Goal: Information Seeking & Learning: Learn about a topic

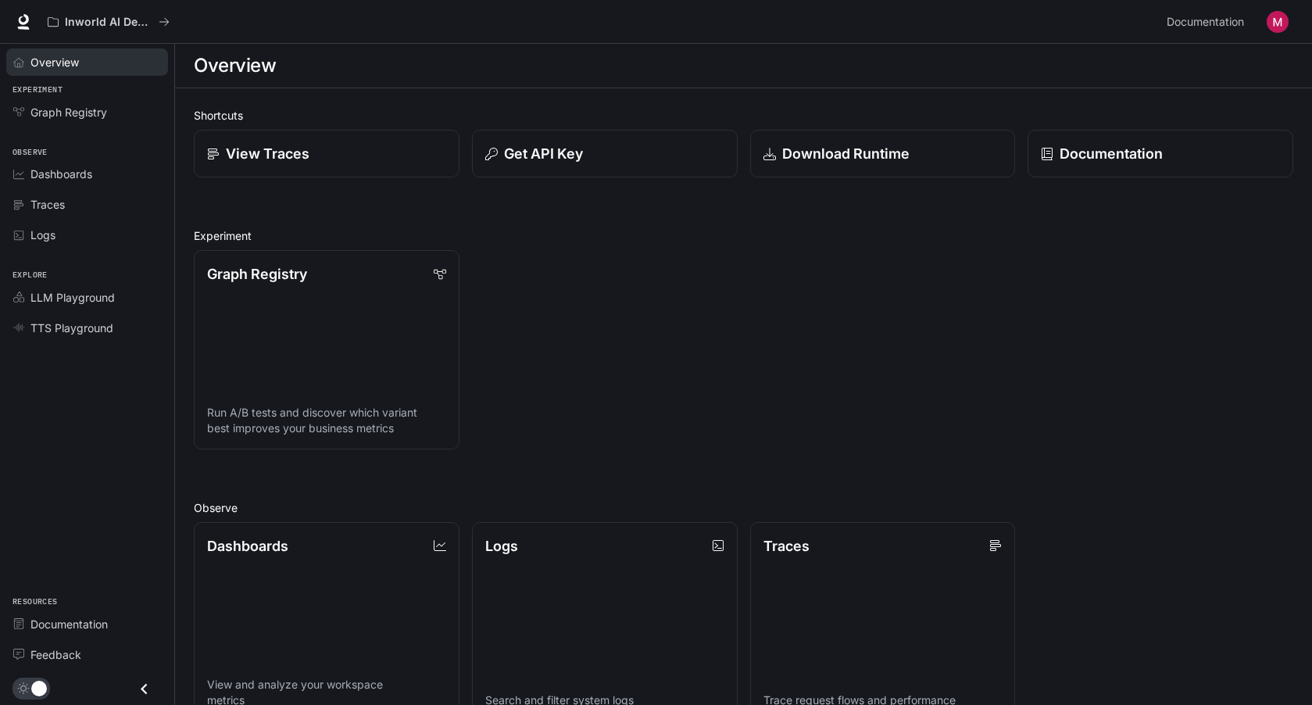
click at [58, 60] on span "Overview" at bounding box center [54, 62] width 48 height 16
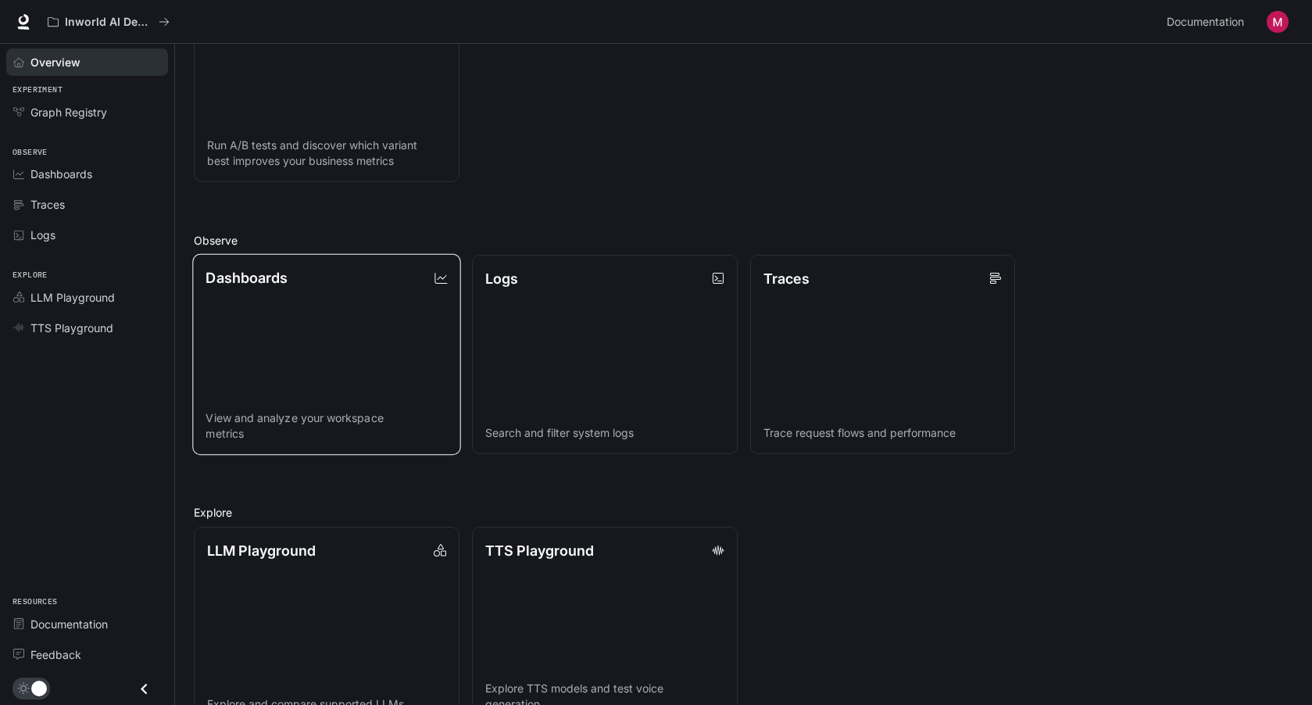
scroll to position [306, 0]
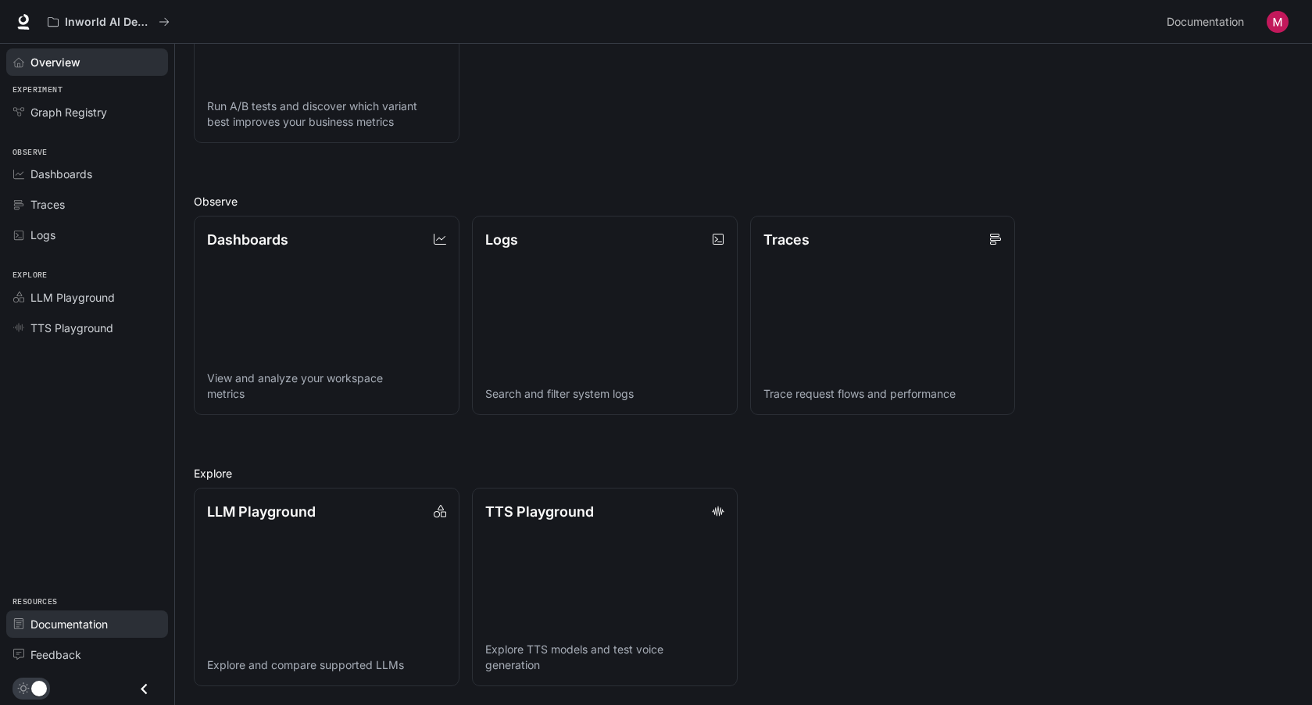
click at [64, 621] on span "Documentation" at bounding box center [68, 624] width 77 height 16
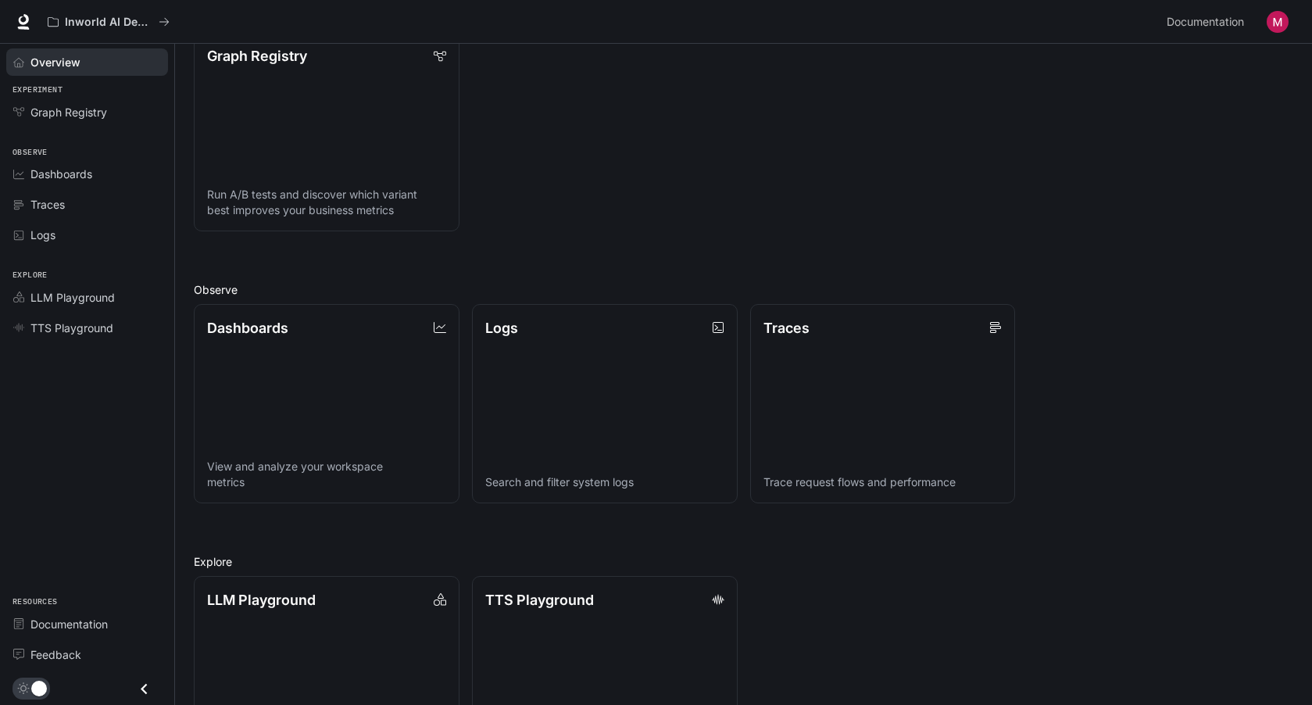
scroll to position [0, 0]
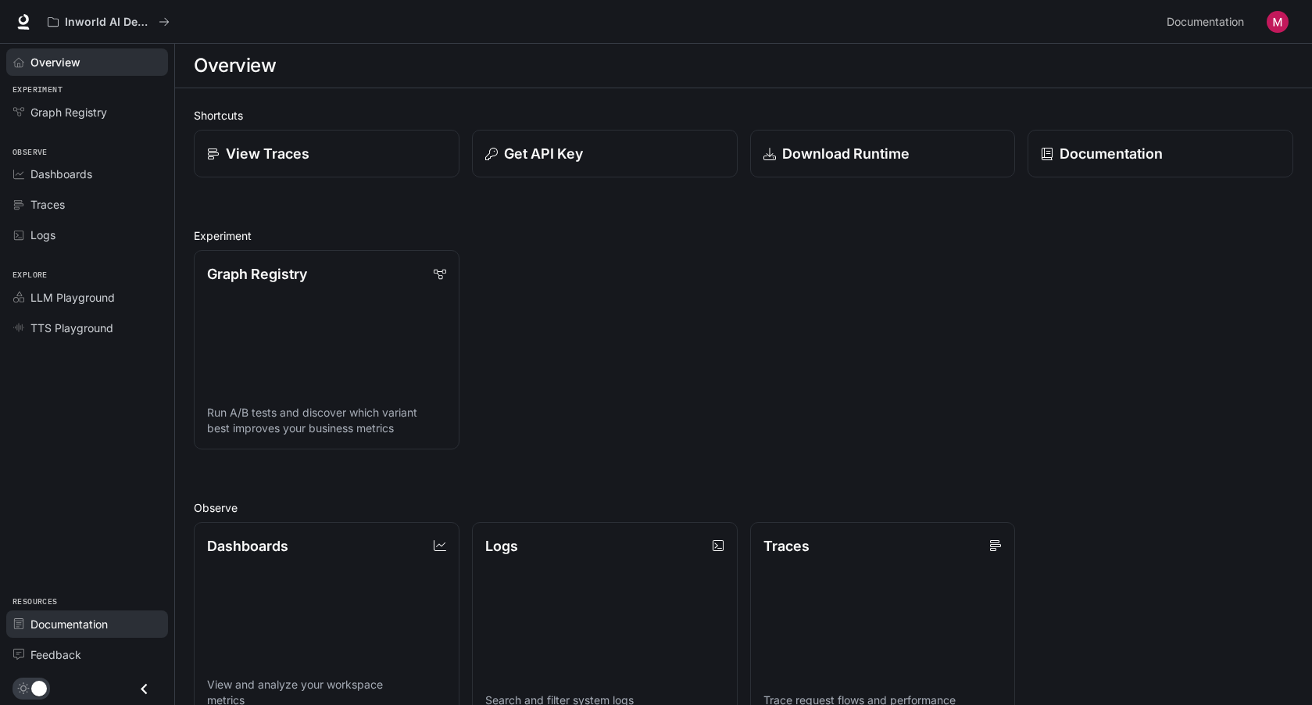
click at [71, 618] on span "Documentation" at bounding box center [68, 624] width 77 height 16
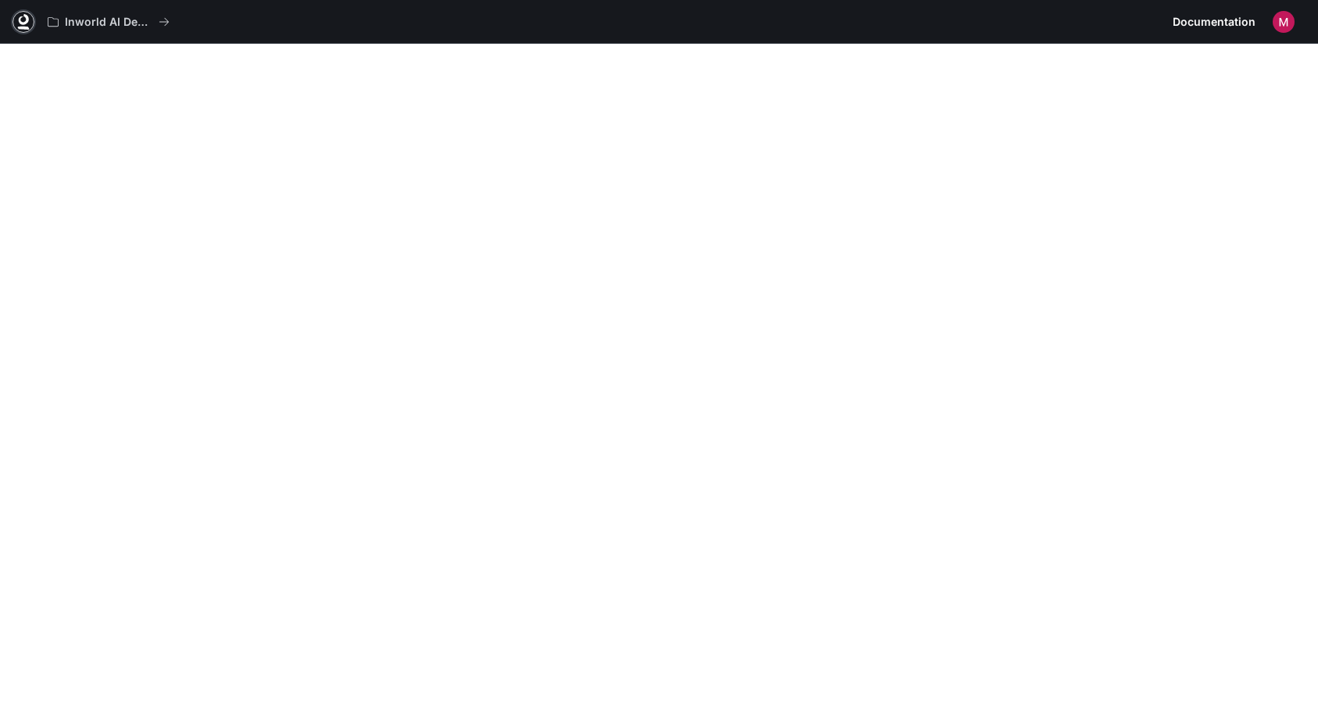
click at [22, 19] on icon at bounding box center [24, 22] width 16 height 16
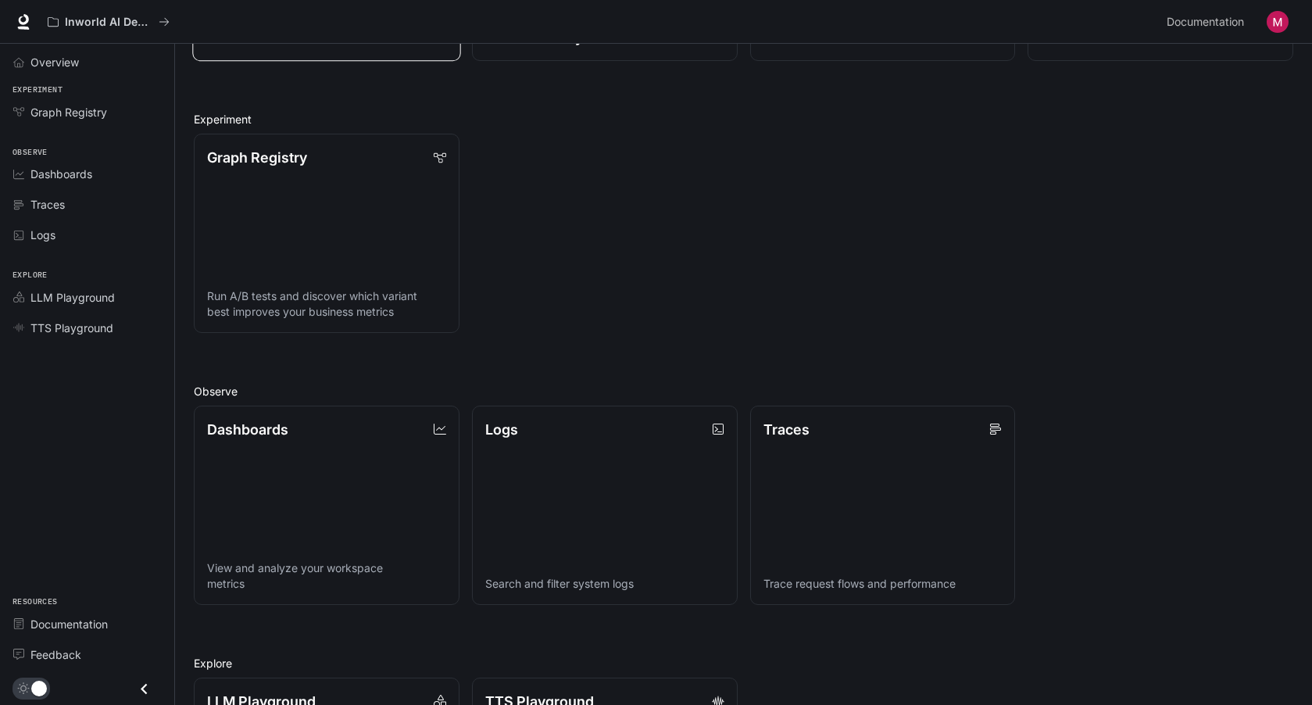
scroll to position [119, 0]
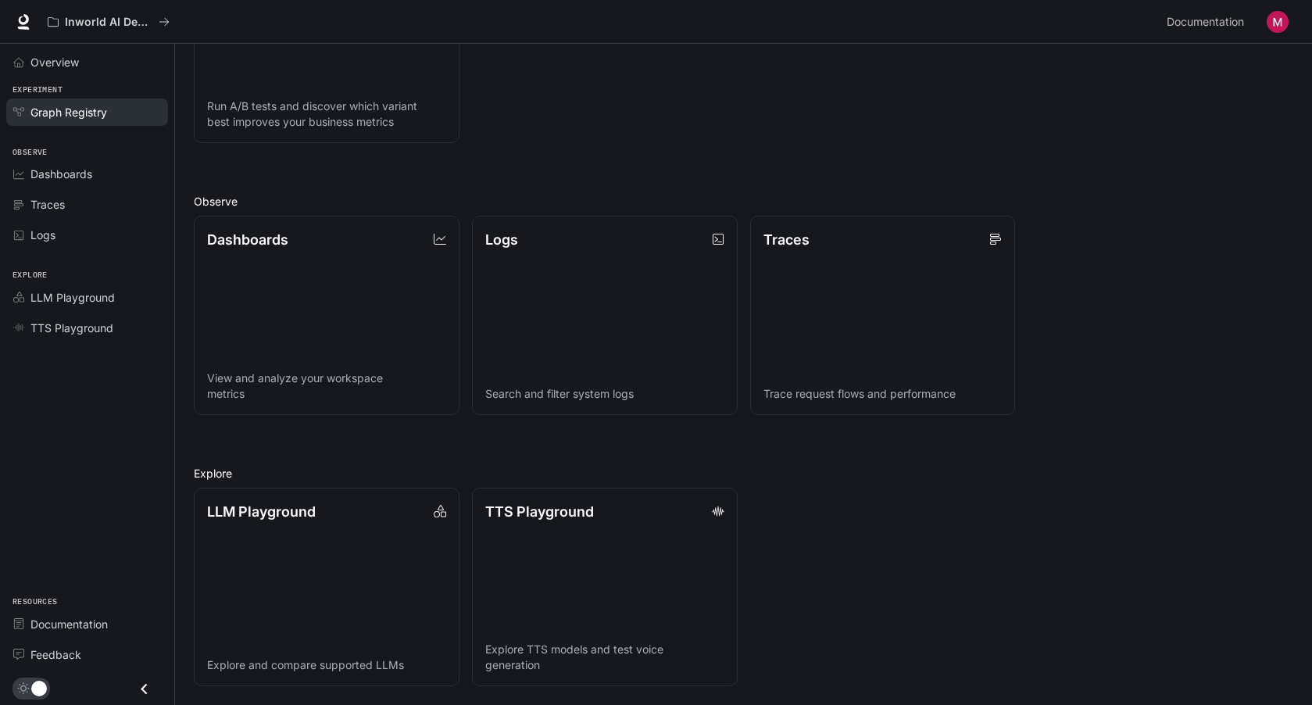
scroll to position [306, 0]
click at [55, 61] on span "Overview" at bounding box center [54, 62] width 48 height 16
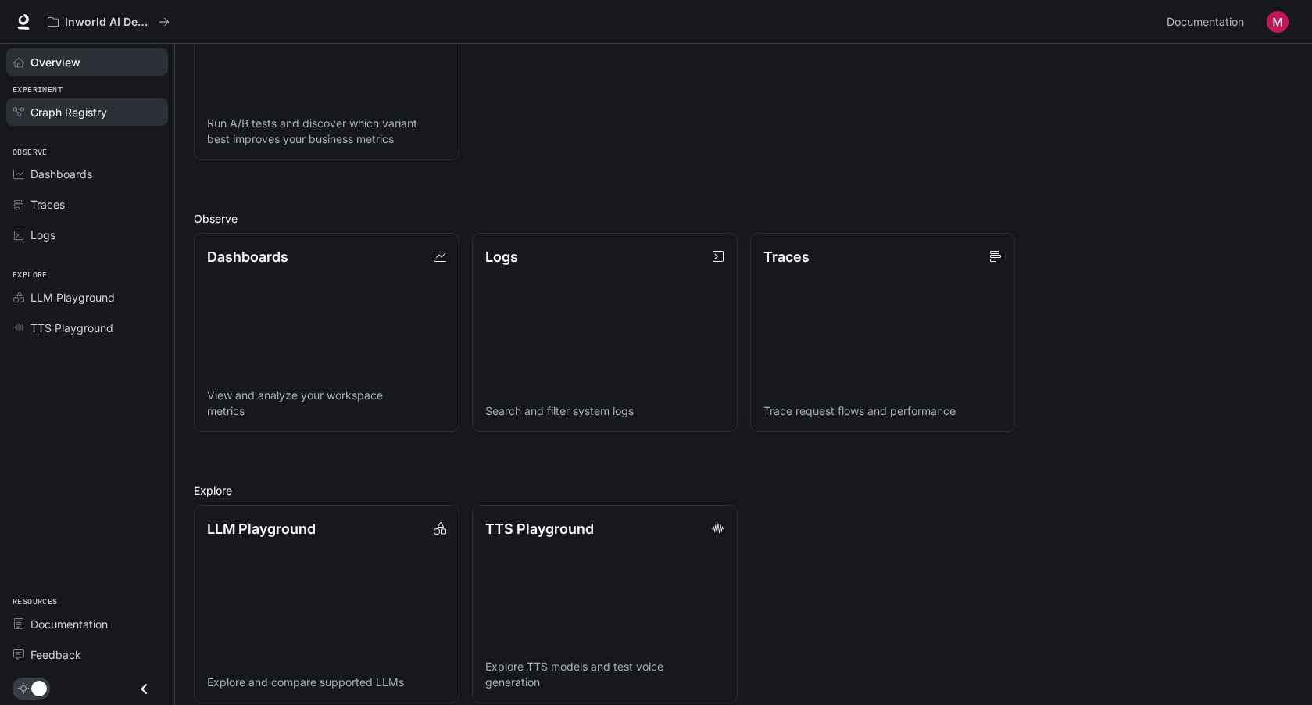
scroll to position [288, 0]
click at [45, 107] on span "Graph Registry" at bounding box center [68, 112] width 77 height 16
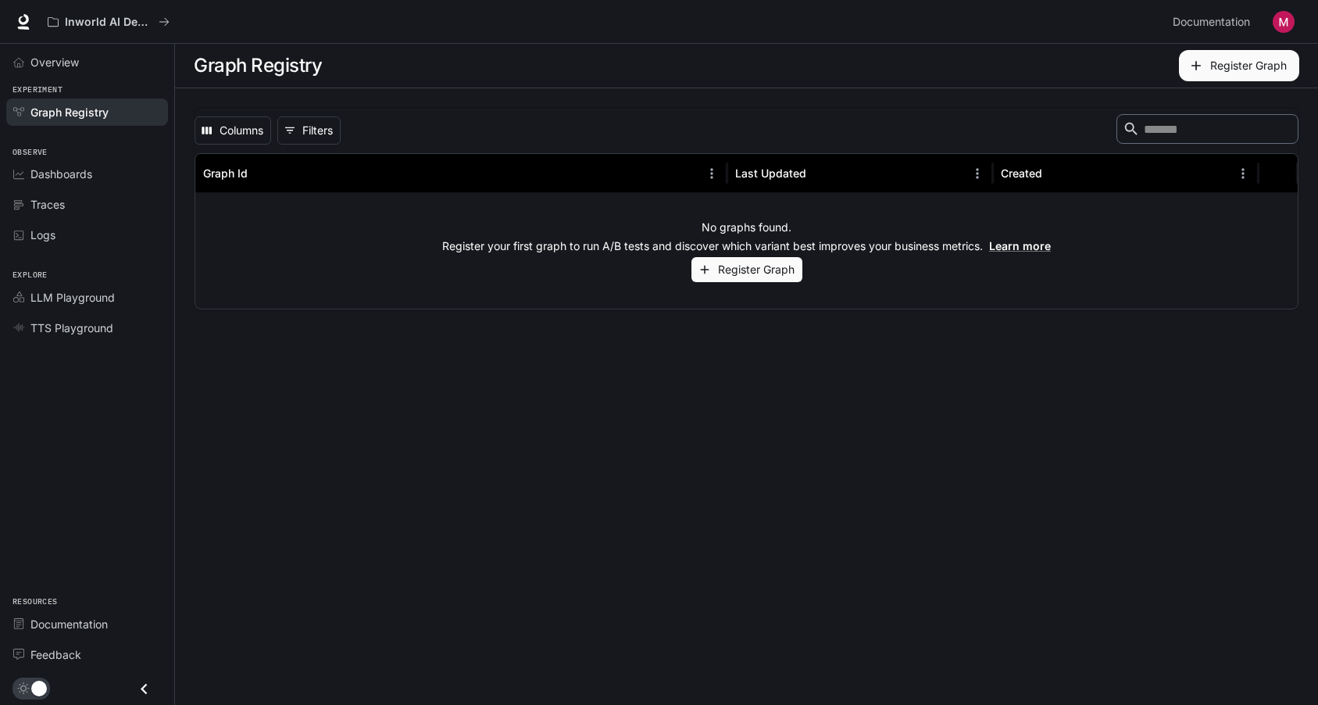
click at [54, 173] on span "Dashboards" at bounding box center [61, 174] width 62 height 16
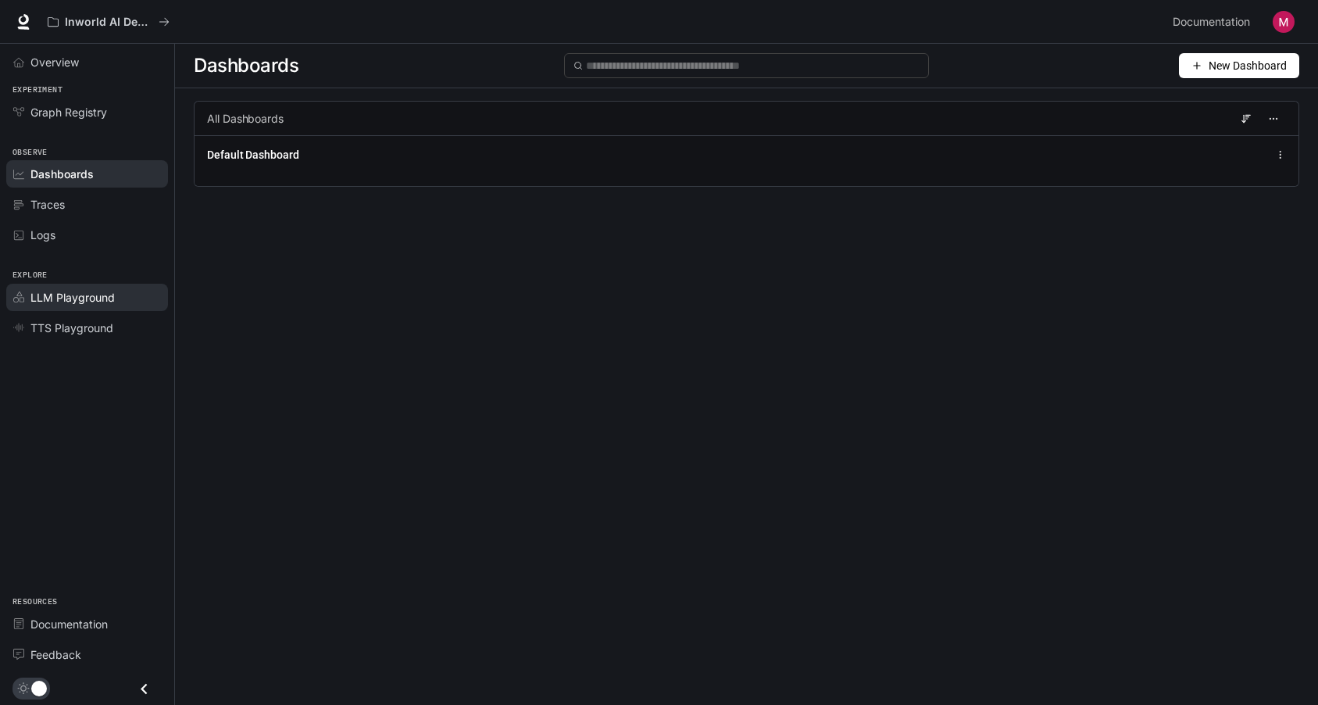
click at [40, 297] on span "LLM Playground" at bounding box center [72, 297] width 84 height 16
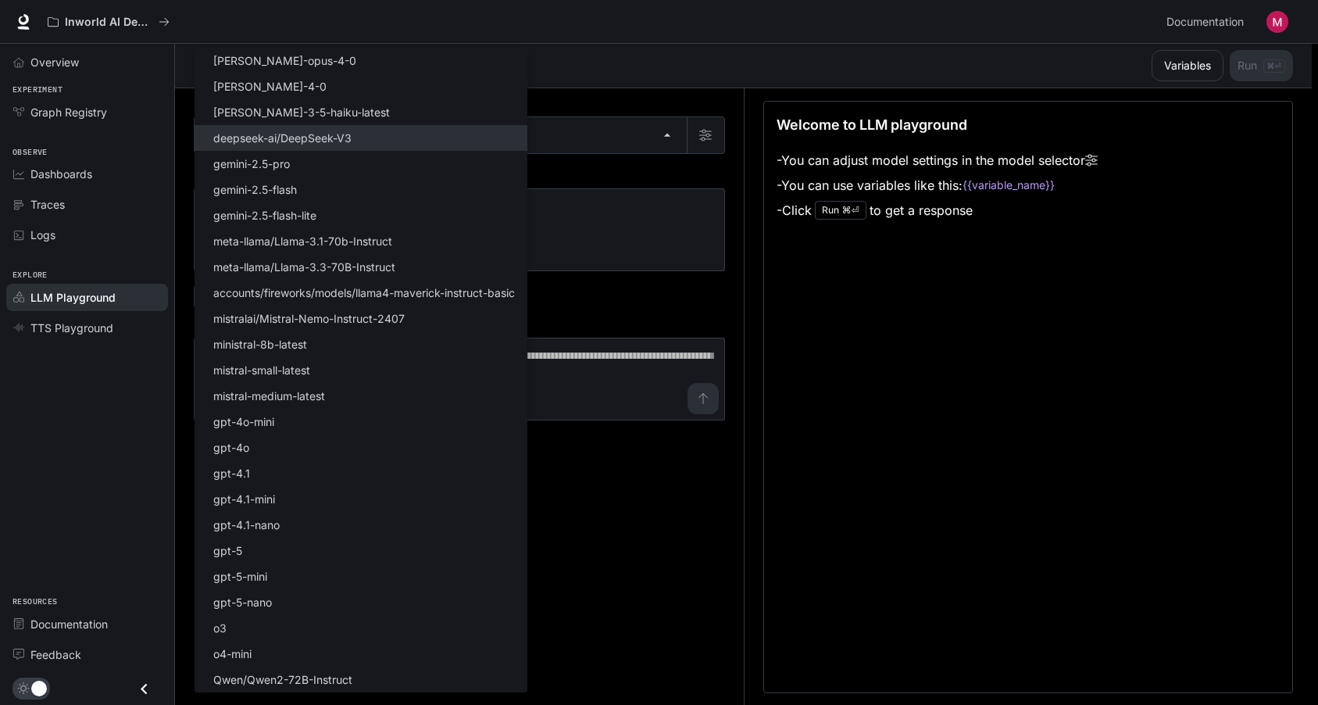
click at [331, 131] on body "Skip to main content Inworld AI Demos Documentation Documentation Portal Overvi…" at bounding box center [659, 353] width 1318 height 706
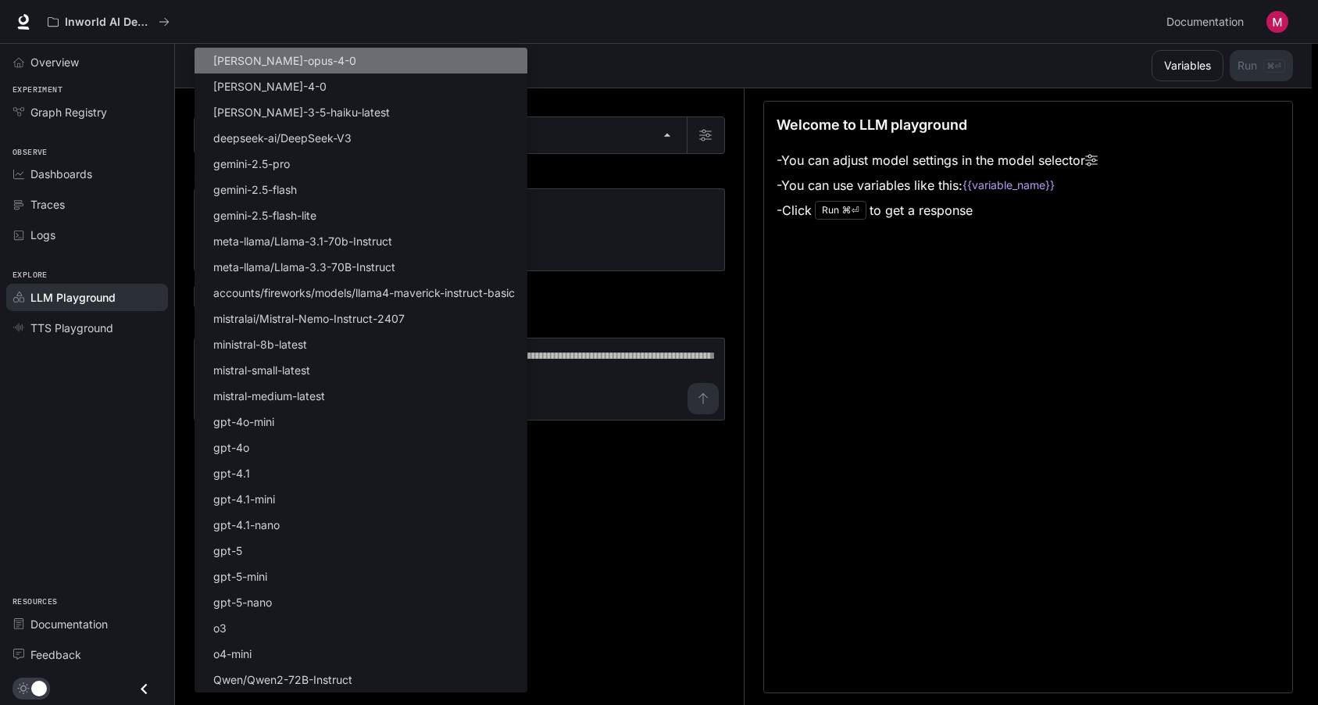
click at [506, 55] on li "claude-opus-4-0" at bounding box center [361, 61] width 333 height 26
type input "**********"
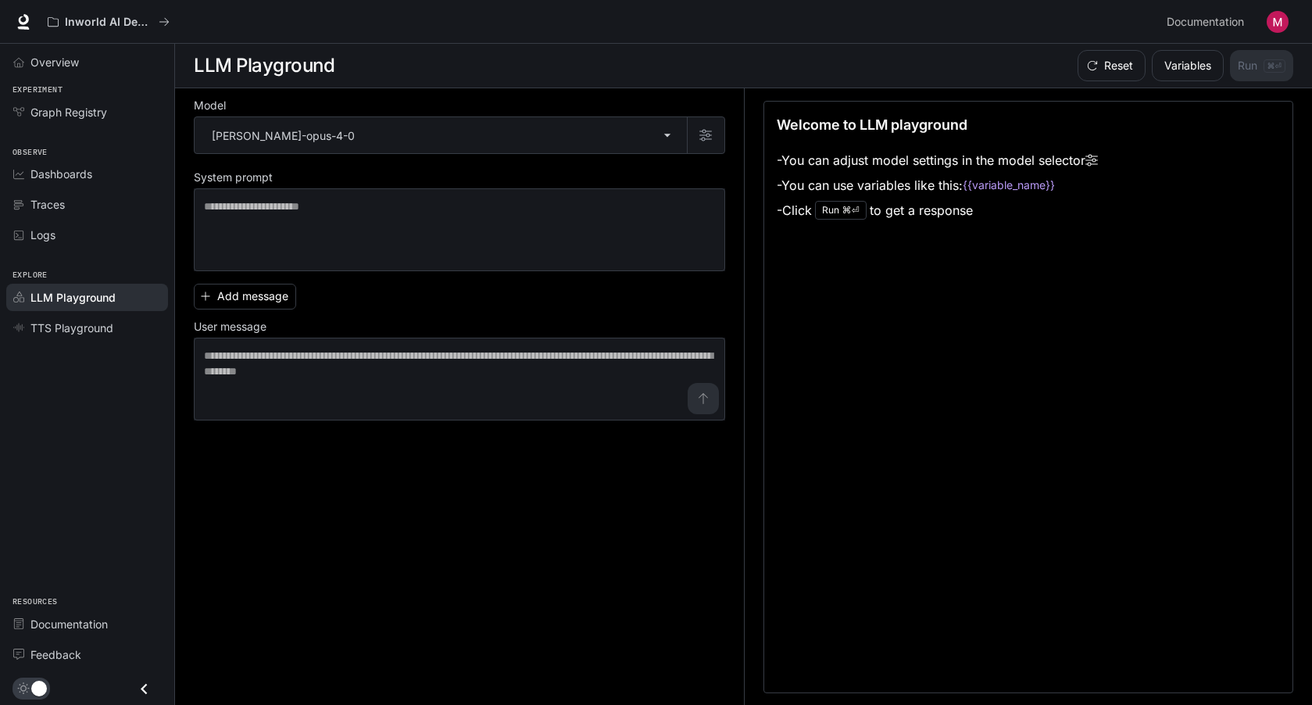
click at [1271, 20] on img "button" at bounding box center [1278, 22] width 22 height 22
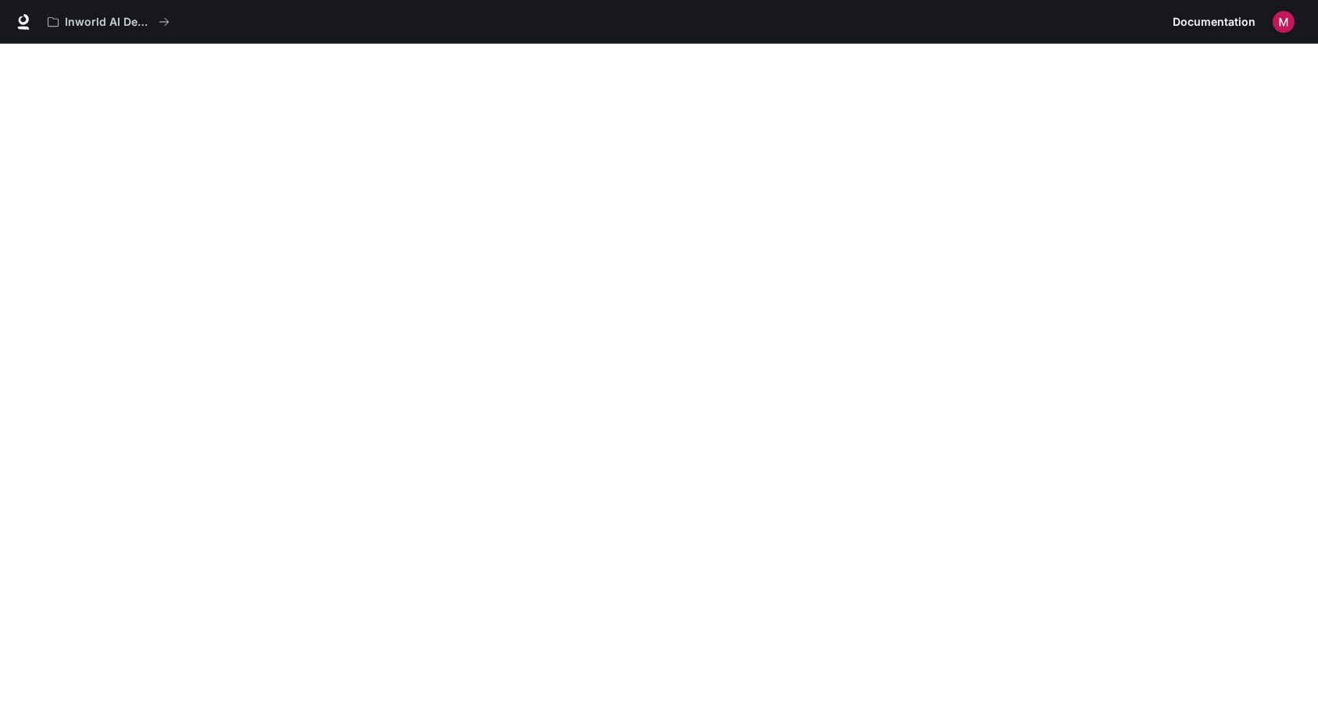
click at [450, 14] on div "Inworld AI Demos" at bounding box center [604, 21] width 1126 height 31
